Goal: Find specific page/section: Find specific page/section

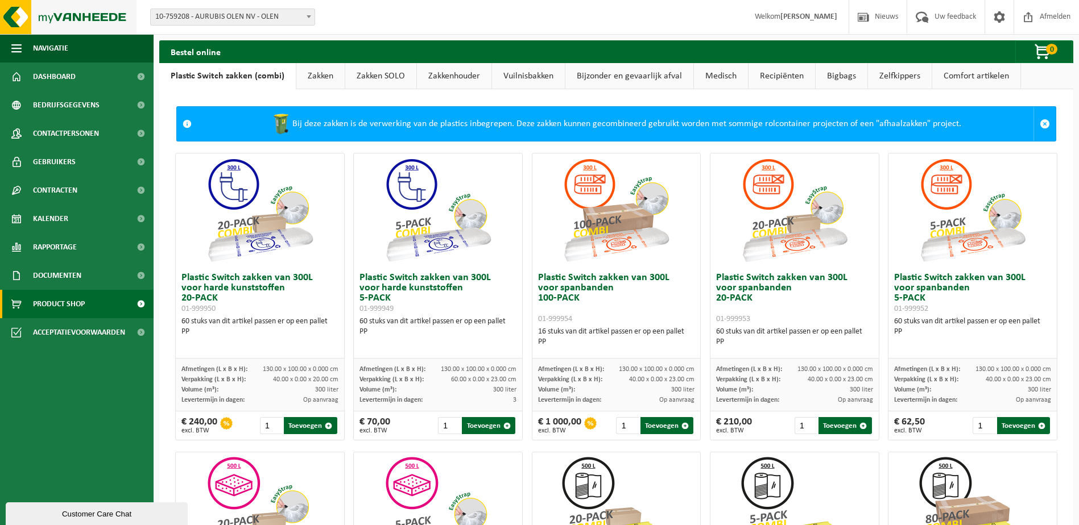
click at [94, 18] on img at bounding box center [68, 17] width 136 height 34
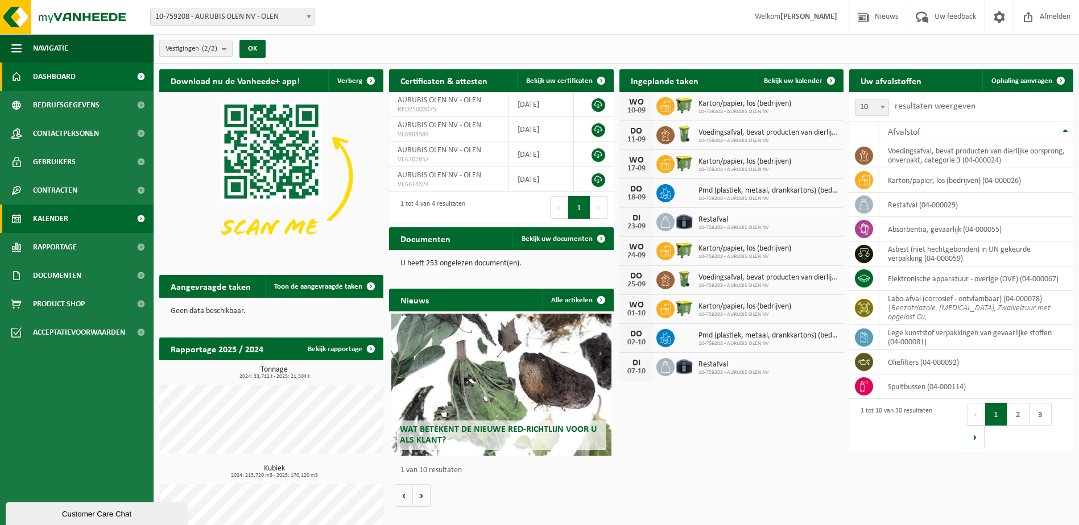
drag, startPoint x: 0, startPoint y: 0, endPoint x: 64, endPoint y: 221, distance: 230.2
click at [64, 221] on span "Kalender" at bounding box center [50, 219] width 35 height 28
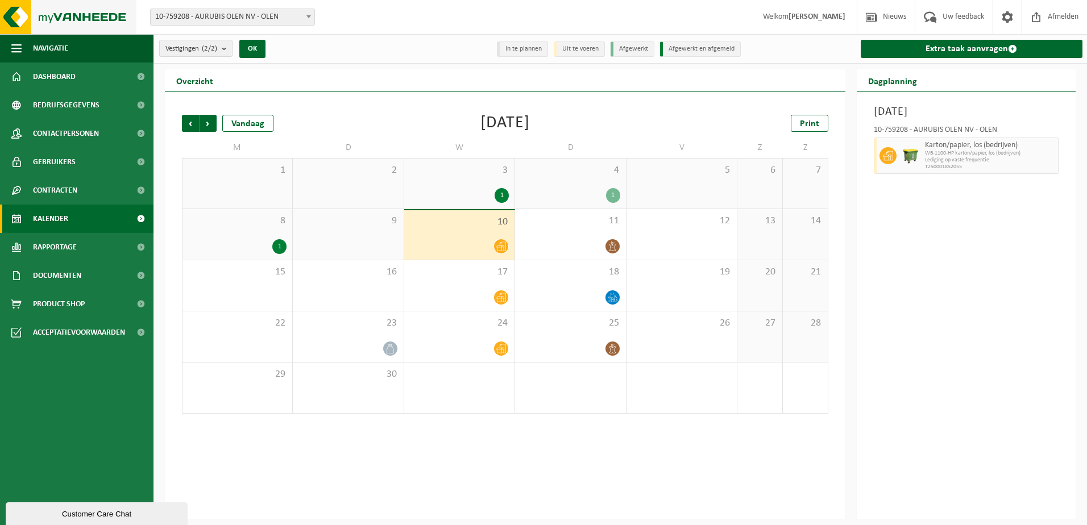
click at [65, 20] on img at bounding box center [68, 17] width 136 height 34
